Goal: Transaction & Acquisition: Download file/media

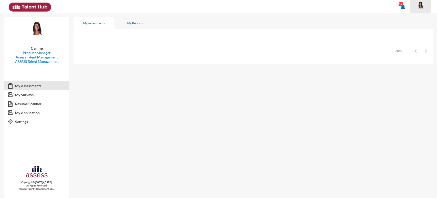
click at [422, 1] on span at bounding box center [420, 6] width 13 height 10
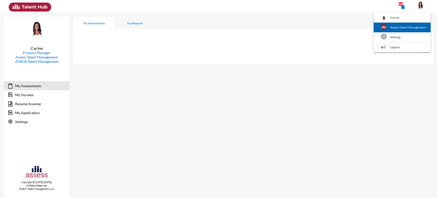
click at [414, 27] on link "Assess Talent Management" at bounding box center [402, 28] width 52 height 10
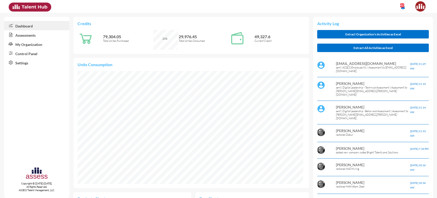
click at [35, 54] on link "Control Panel" at bounding box center [36, 53] width 65 height 9
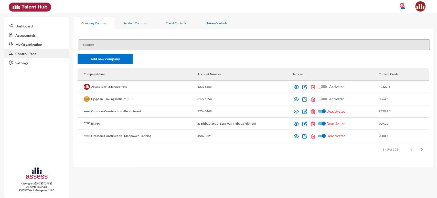
click at [92, 45] on input at bounding box center [254, 44] width 351 height 10
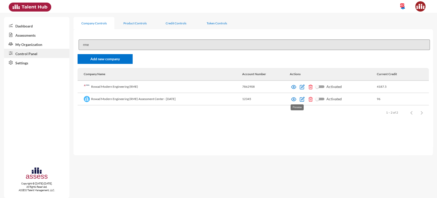
type input "rme"
click at [296, 97] on img at bounding box center [293, 99] width 5 height 5
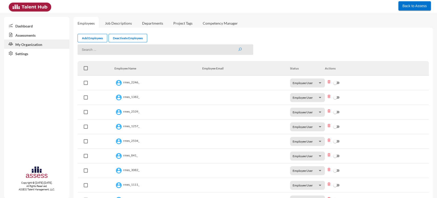
click at [28, 36] on link "Assessments" at bounding box center [36, 34] width 65 height 9
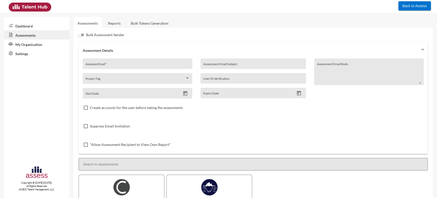
click at [117, 27] on link "Reports" at bounding box center [114, 23] width 21 height 13
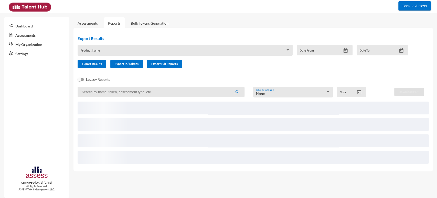
click at [111, 92] on input at bounding box center [161, 92] width 167 height 10
click at [115, 89] on input at bounding box center [161, 92] width 167 height 10
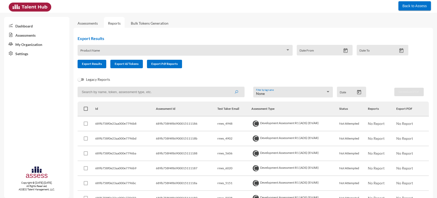
paste input "RMES_4044"
click at [228, 87] on button "submit" at bounding box center [236, 91] width 16 height 9
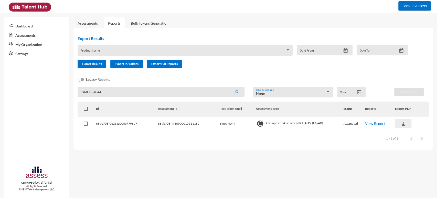
click at [403, 123] on img at bounding box center [403, 123] width 5 height 5
click at [405, 133] on button "OCM / EN" at bounding box center [416, 134] width 42 height 10
click at [404, 126] on img at bounding box center [403, 123] width 5 height 5
click at [404, 153] on button "Personality / EN" at bounding box center [416, 153] width 42 height 10
click at [94, 92] on input "RMES_4044" at bounding box center [161, 92] width 167 height 10
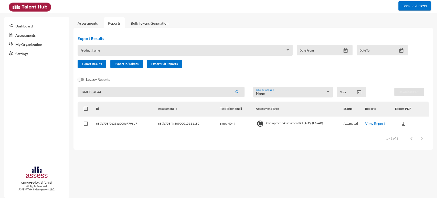
click at [94, 92] on input "RMES_4044" at bounding box center [161, 92] width 167 height 10
paste input "948"
click at [228, 87] on button "submit" at bounding box center [236, 91] width 16 height 9
click at [94, 90] on input "RMES_4948" at bounding box center [161, 92] width 167 height 10
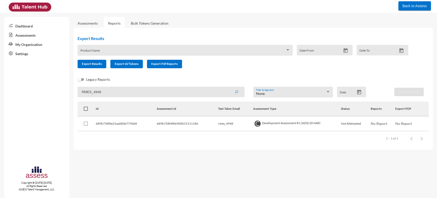
click at [94, 90] on input "RMES_4948" at bounding box center [161, 92] width 167 height 10
paste input "6020"
click at [228, 87] on button "submit" at bounding box center [236, 91] width 16 height 9
click at [97, 94] on input "RMES_6020" at bounding box center [161, 92] width 167 height 10
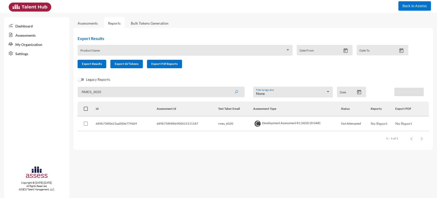
click at [97, 94] on input "RMES_6020" at bounding box center [161, 92] width 167 height 10
paste input "5606"
click at [228, 87] on button "submit" at bounding box center [236, 91] width 16 height 9
click at [96, 92] on input "RMES_5606" at bounding box center [161, 92] width 167 height 10
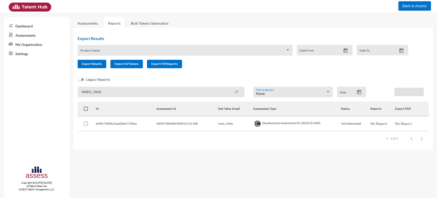
click at [96, 92] on input "RMES_5606" at bounding box center [161, 92] width 167 height 10
paste input "928"
click at [228, 87] on button "submit" at bounding box center [236, 91] width 16 height 9
click at [95, 92] on input "RMES_5928" at bounding box center [161, 92] width 167 height 10
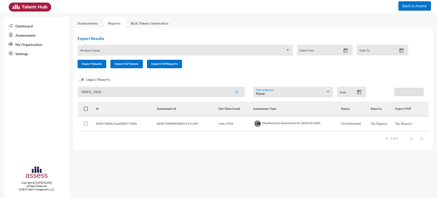
click at [95, 92] on input "RMES_5928" at bounding box center [161, 92] width 167 height 10
paste input "151"
click at [228, 87] on button "submit" at bounding box center [236, 91] width 16 height 9
click at [92, 90] on input "RMES_5151" at bounding box center [161, 92] width 167 height 10
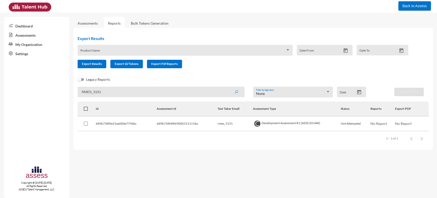
paste input "4902"
type input "RMES_4902"
click at [228, 87] on button "submit" at bounding box center [236, 91] width 16 height 9
click at [39, 35] on link "Assessments" at bounding box center [36, 34] width 65 height 9
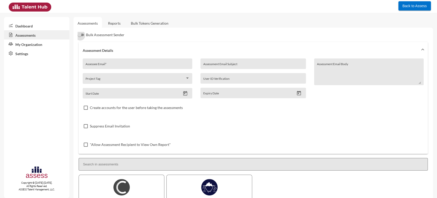
click at [83, 36] on label "Bulk Assessment Sender" at bounding box center [101, 35] width 47 height 6
click at [80, 36] on input "Bulk Assessment Sender" at bounding box center [80, 36] width 0 height 0
checkbox input "true"
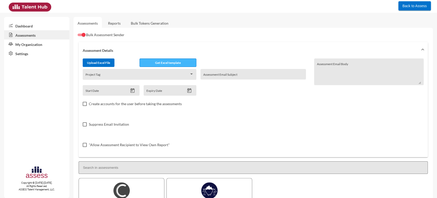
click at [160, 62] on span "Get Excel template" at bounding box center [168, 63] width 26 height 4
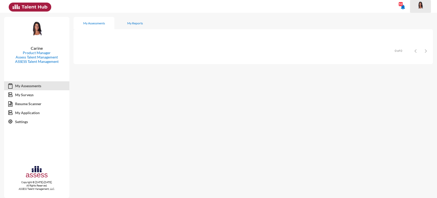
click at [423, 9] on div at bounding box center [420, 6] width 10 height 10
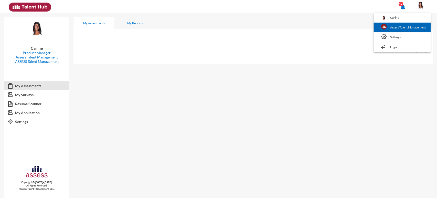
click at [410, 32] on link "Assess Talent Management" at bounding box center [402, 28] width 52 height 10
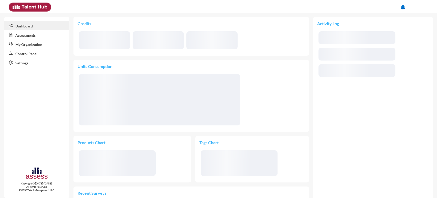
click at [28, 53] on link "Control Panel" at bounding box center [36, 53] width 65 height 9
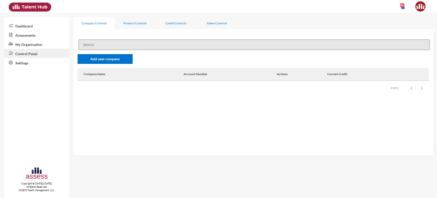
click at [108, 49] on input at bounding box center [254, 44] width 351 height 10
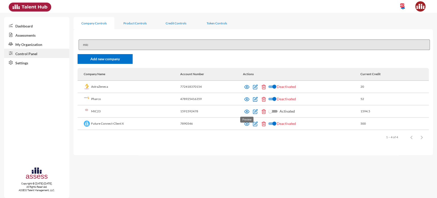
type input "mic"
click at [248, 112] on img at bounding box center [246, 111] width 5 height 5
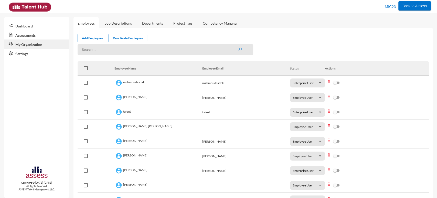
click at [44, 35] on link "Assessments" at bounding box center [36, 34] width 65 height 9
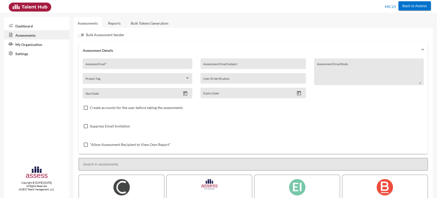
click at [113, 20] on link "Reports" at bounding box center [114, 23] width 21 height 13
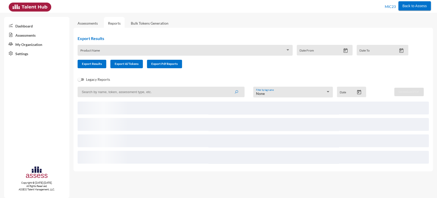
click at [94, 90] on input at bounding box center [161, 92] width 167 height 10
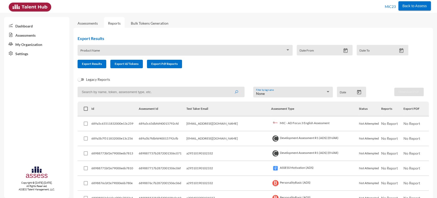
paste input "MIC - B- English Vocabulary Module Assessment"
type input "MIC - B- English Vocabulary Module Assessment"
click at [228, 87] on button "submit" at bounding box center [236, 91] width 16 height 9
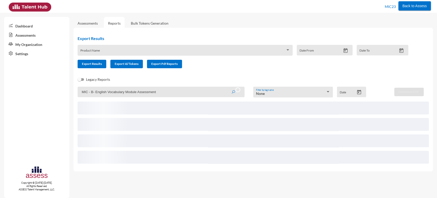
click at [96, 53] on span at bounding box center [182, 52] width 205 height 4
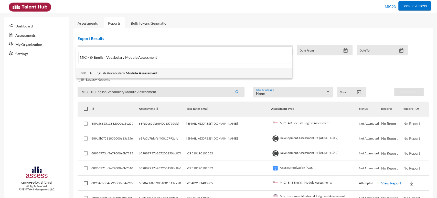
type input "MIC - B- English Vocabulary Module Assessment"
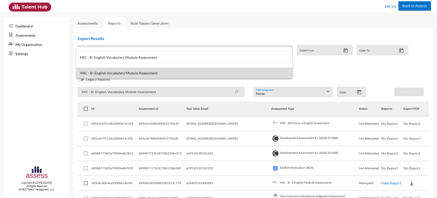
click at [98, 71] on span "MIC - B- English Vocabulary Module Assessment" at bounding box center [184, 73] width 208 height 4
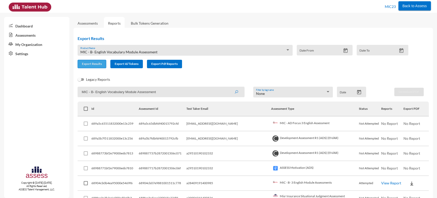
click at [90, 65] on span "Export Results" at bounding box center [92, 64] width 20 height 4
click at [109, 51] on span "MIC - B- English Vocabulary Module Assessment" at bounding box center [118, 52] width 77 height 4
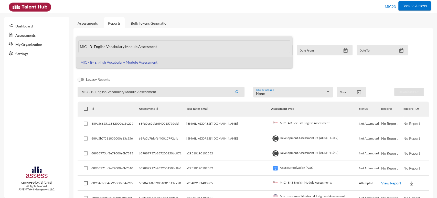
click at [109, 45] on input "MIC - B- English Vocabulary Module Assessment" at bounding box center [184, 46] width 212 height 13
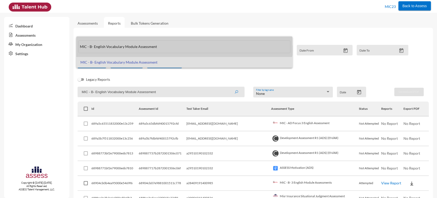
click at [109, 45] on input "MIC - B- English Vocabulary Module Assessment" at bounding box center [184, 46] width 212 height 13
paste input "AD Focus English Vocabulary"
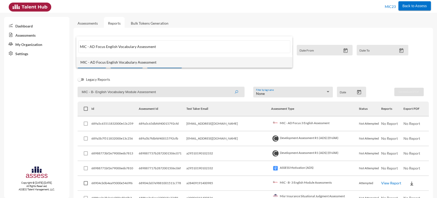
type input "MIC - AD Focus English Vocabulary Assessment"
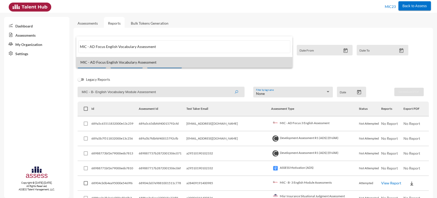
click at [108, 61] on span "MIC - AD Focus English Vocabulary Assessment" at bounding box center [184, 62] width 208 height 4
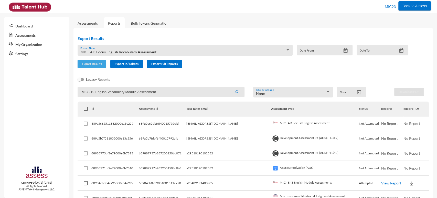
click at [89, 63] on span "Export Results" at bounding box center [92, 64] width 20 height 4
click at [100, 93] on input "MIC - B- English Vocabulary Module Assessment" at bounding box center [161, 92] width 167 height 10
click at [96, 51] on span "MIC - AD Focus English Vocabulary Assessment" at bounding box center [118, 52] width 76 height 4
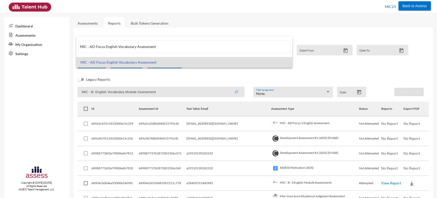
click at [102, 47] on input "MIC - AD Focus English Vocabulary Assessment" at bounding box center [184, 46] width 212 height 13
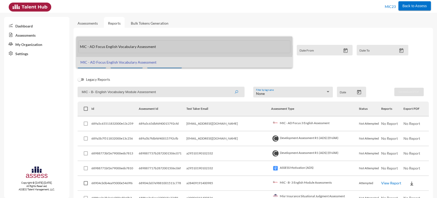
click at [102, 47] on input "MIC - AD Focus English Vocabulary Assessment" at bounding box center [184, 46] width 212 height 13
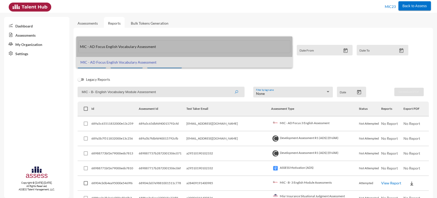
click at [102, 47] on input "MIC - AD Focus English Vocabulary Assessment" at bounding box center [184, 46] width 212 height 13
paste input "6 Module Assessment (EN/AR)"
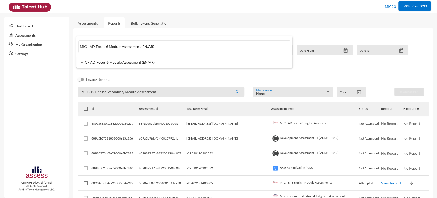
type input "MIC - AD Focus 6 Module Assessment (EN/AR)"
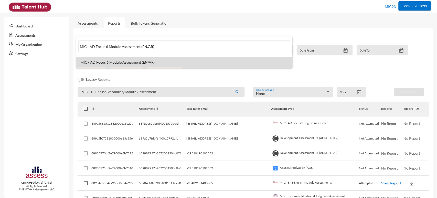
click at [102, 60] on span "MIC - AD Focus 6 Module Assessment (EN/AR)" at bounding box center [184, 62] width 208 height 4
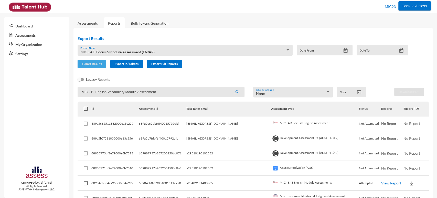
click at [91, 66] on span "Export Results" at bounding box center [92, 64] width 20 height 4
